Goal: Task Accomplishment & Management: Use online tool/utility

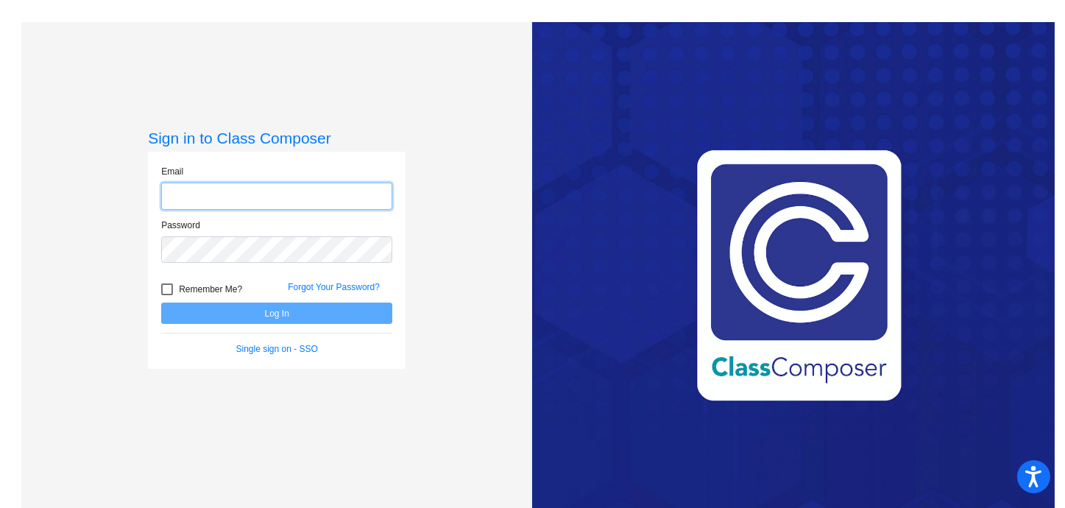
click at [273, 205] on input "email" at bounding box center [276, 195] width 231 height 27
type input "k"
type input "[EMAIL_ADDRESS][DOMAIN_NAME]"
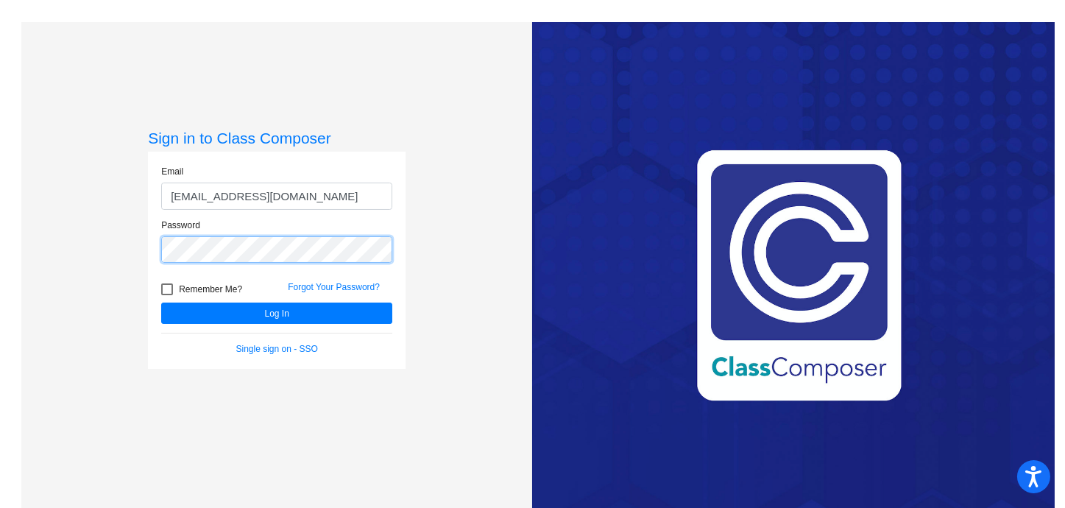
click at [161, 302] on button "Log In" at bounding box center [276, 312] width 231 height 21
click at [166, 286] on div at bounding box center [167, 289] width 12 height 12
click at [166, 295] on input "Remember Me?" at bounding box center [166, 295] width 1 height 1
checkbox input "true"
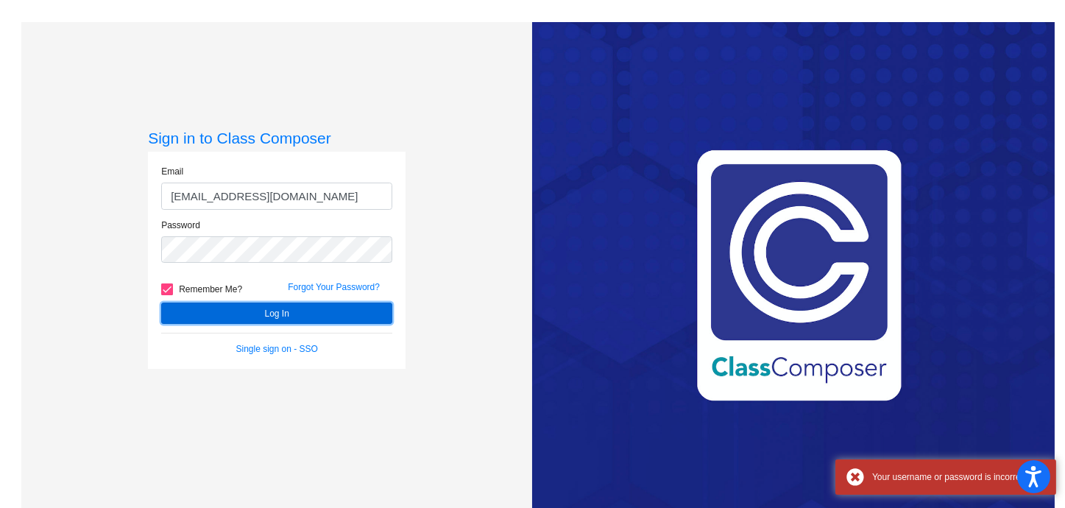
click at [185, 304] on button "Log In" at bounding box center [276, 312] width 231 height 21
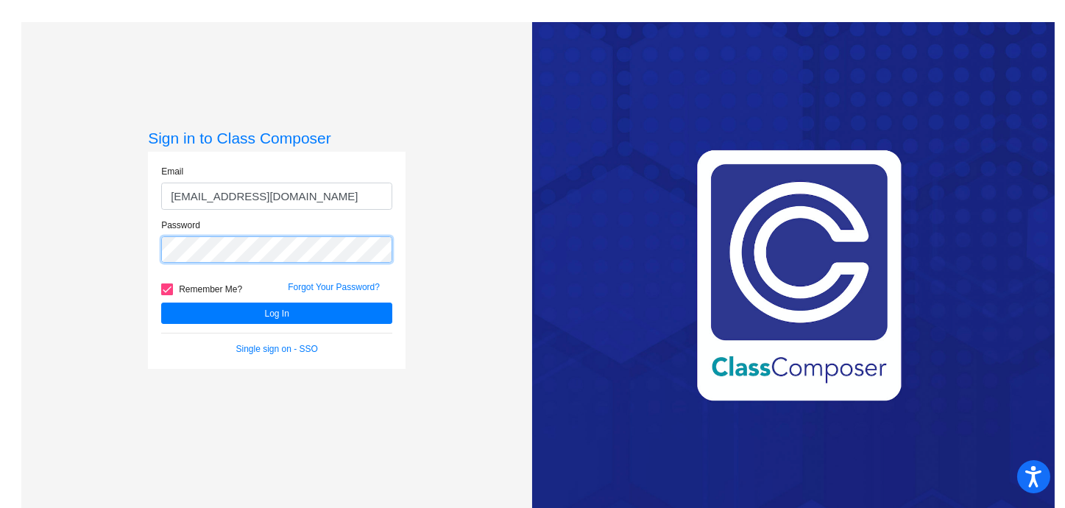
click at [76, 237] on div "Sign in to Class Composer Email [EMAIL_ADDRESS][DOMAIN_NAME] Password Remember …" at bounding box center [276, 276] width 511 height 508
click at [161, 302] on button "Log In" at bounding box center [276, 312] width 231 height 21
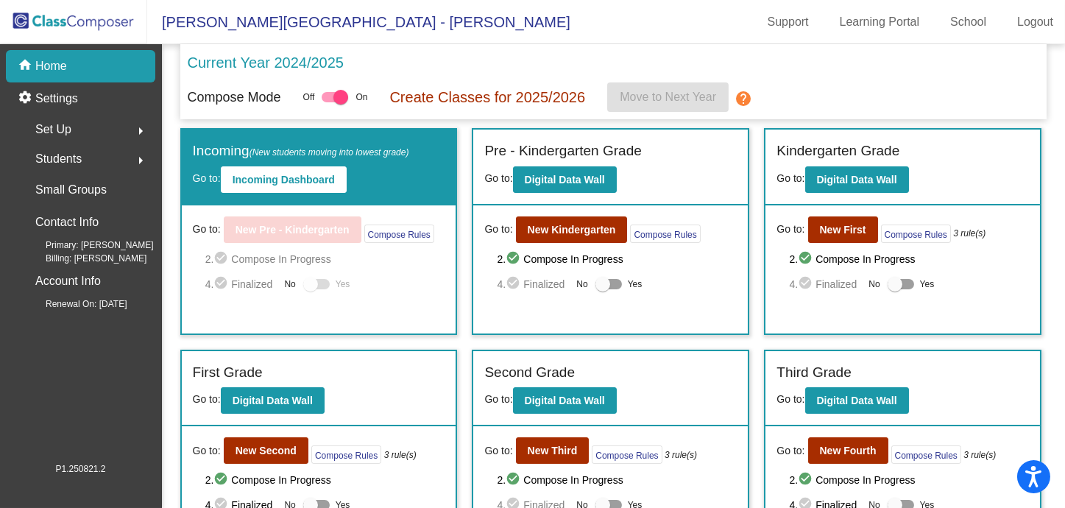
scroll to position [98, 0]
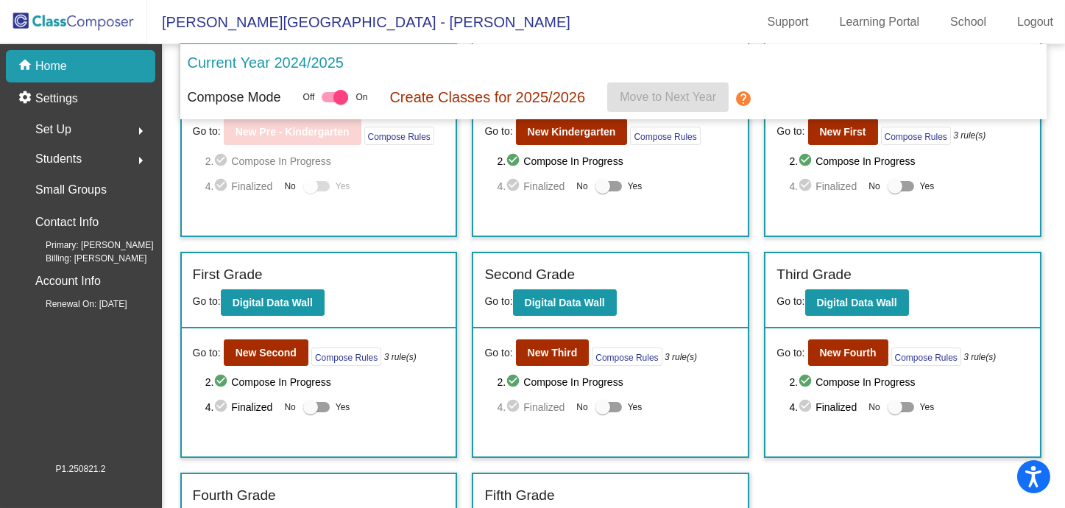
click at [892, 183] on div at bounding box center [894, 186] width 15 height 15
click at [894, 191] on input "Yes" at bounding box center [894, 191] width 1 height 1
checkbox input "true"
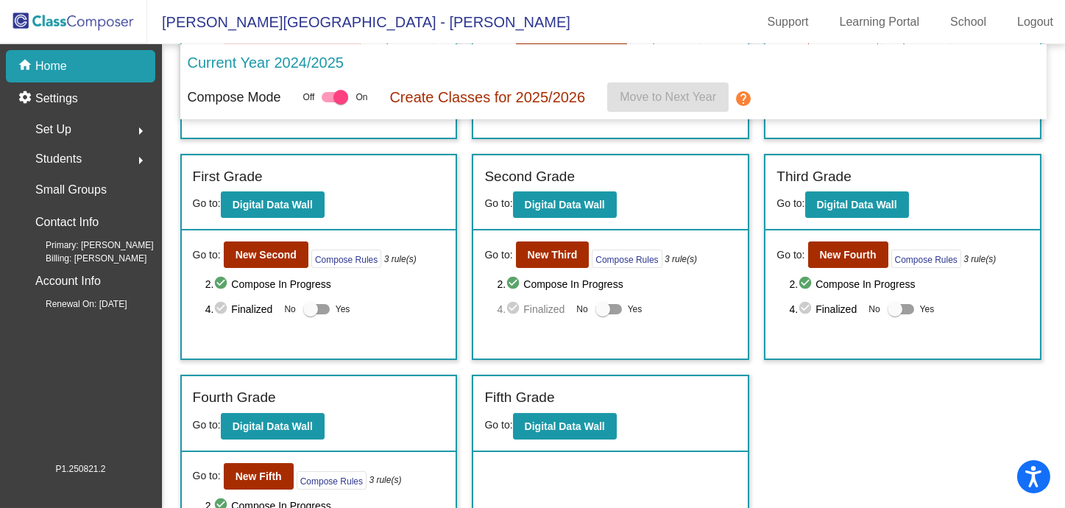
scroll to position [0, 0]
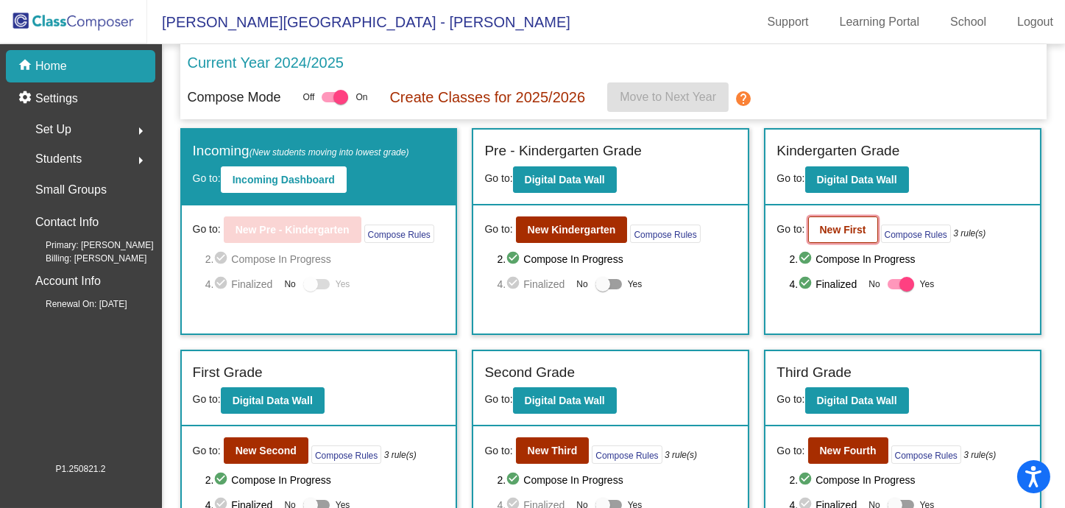
click at [849, 224] on b "New First" at bounding box center [843, 230] width 46 height 12
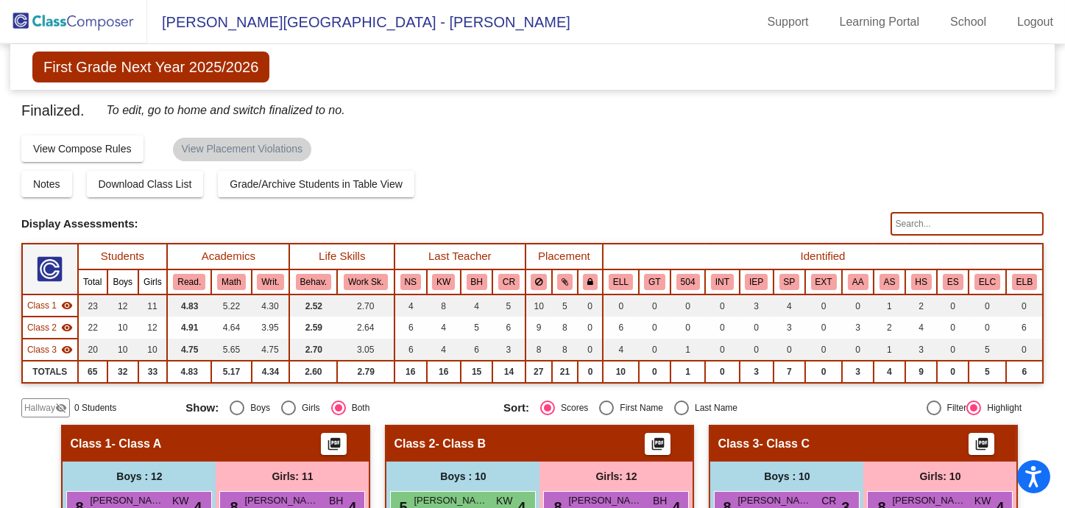
click at [689, 393] on div "Finalized. To edit, go to home and switch finalized to no. Display Scores for Y…" at bounding box center [532, 258] width 1022 height 319
click at [683, 400] on div "Select an option" at bounding box center [681, 407] width 15 height 15
click at [681, 415] on input "Last Name" at bounding box center [681, 415] width 1 height 1
radio input "true"
